Goal: Information Seeking & Learning: Learn about a topic

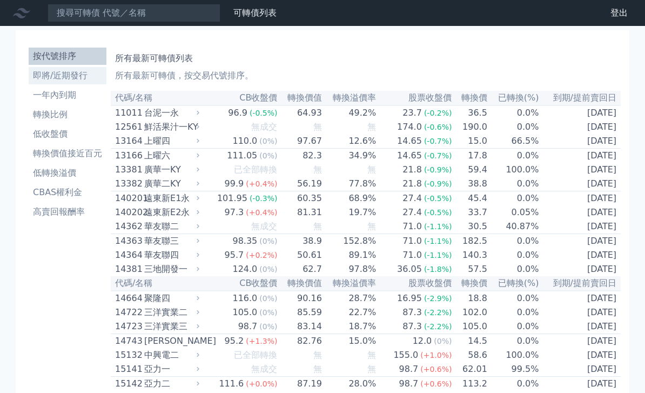
click at [88, 79] on li "即將/近期發行" at bounding box center [68, 75] width 78 height 13
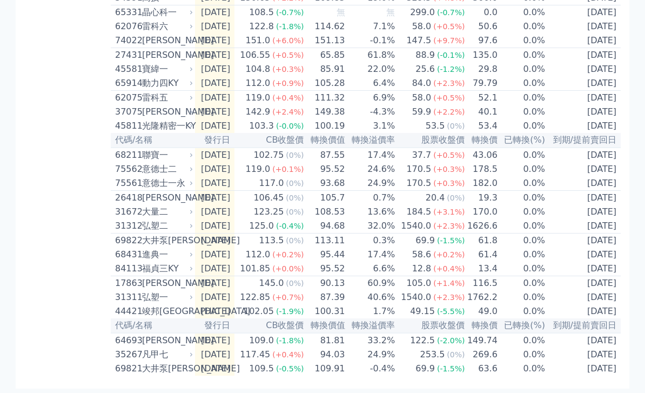
scroll to position [371, 0]
click at [259, 233] on td "113.5 (0%)" at bounding box center [269, 240] width 70 height 15
click at [181, 234] on div "大井泵[PERSON_NAME]" at bounding box center [166, 240] width 49 height 13
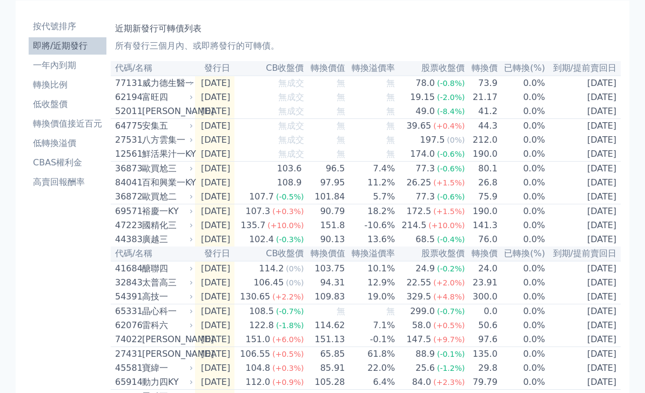
scroll to position [29, 0]
click at [75, 71] on li "一年內到期" at bounding box center [68, 65] width 78 height 13
click at [72, 59] on li "一年內到期" at bounding box center [68, 65] width 78 height 13
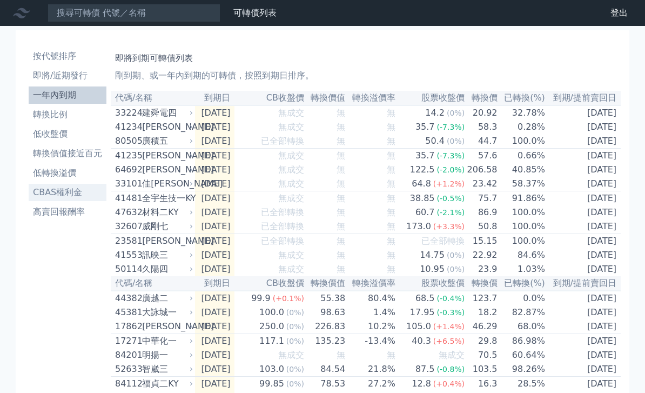
click at [78, 192] on li "CBAS權利金" at bounding box center [68, 192] width 78 height 13
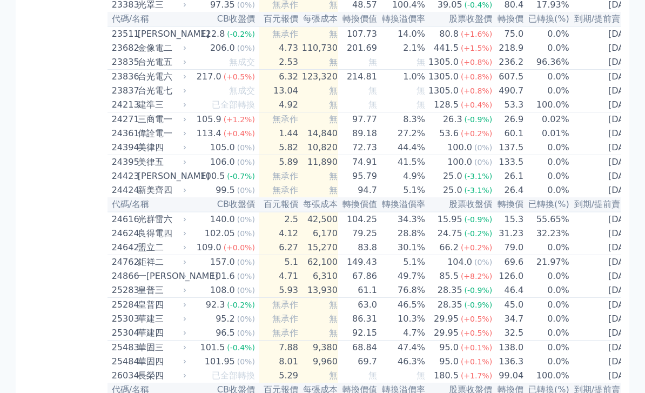
scroll to position [820, 0]
click at [426, 326] on td "29.95 (+0.5%)" at bounding box center [459, 319] width 67 height 14
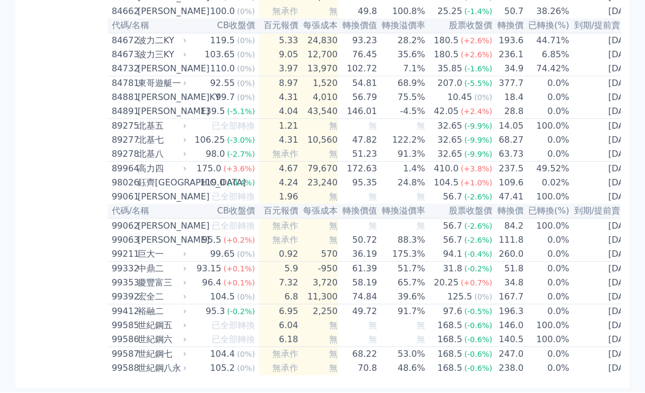
scroll to position [6244, 0]
